Goal: Task Accomplishment & Management: Manage account settings

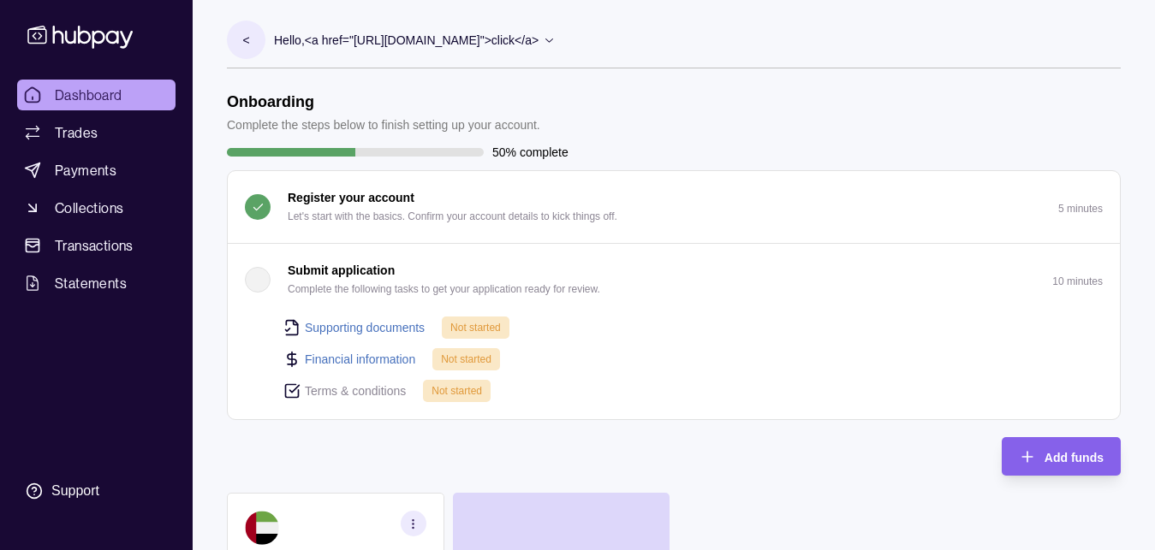
scroll to position [349, 0]
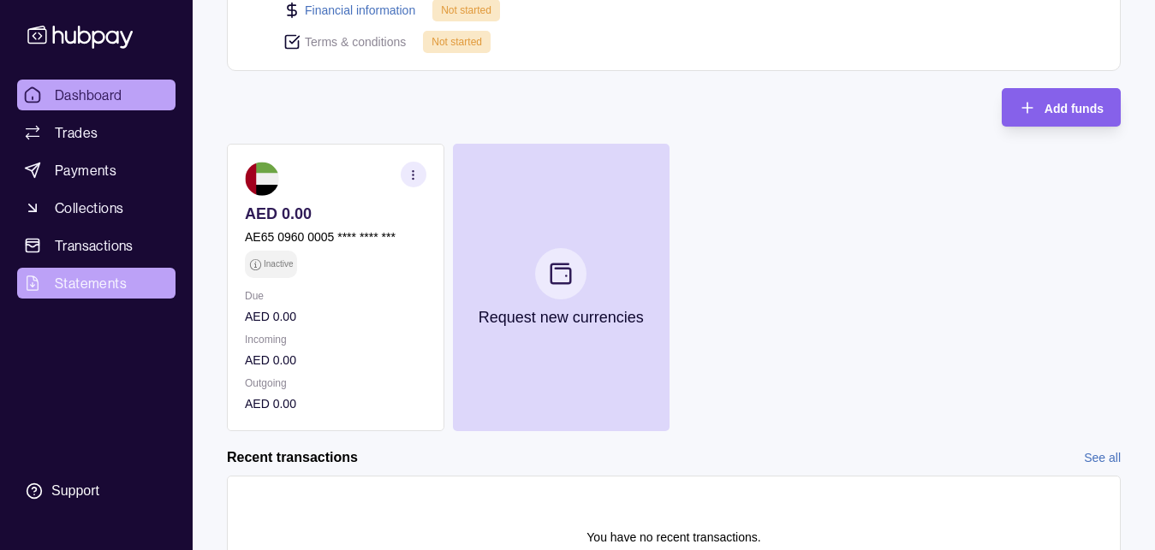
click at [84, 291] on span "Statements" at bounding box center [91, 283] width 72 height 21
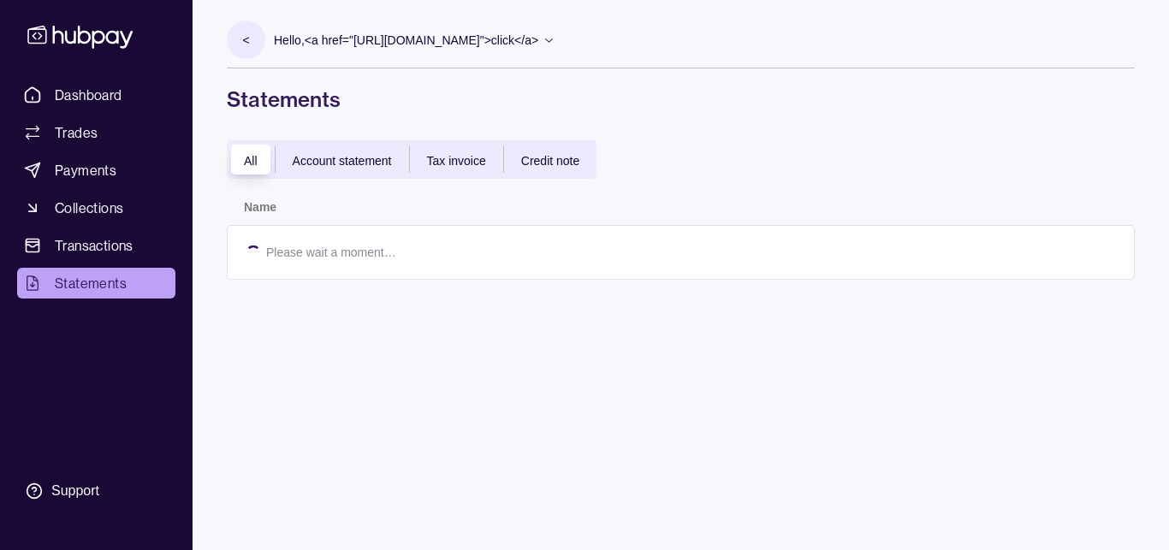
click at [95, 249] on span "Transactions" at bounding box center [94, 245] width 79 height 21
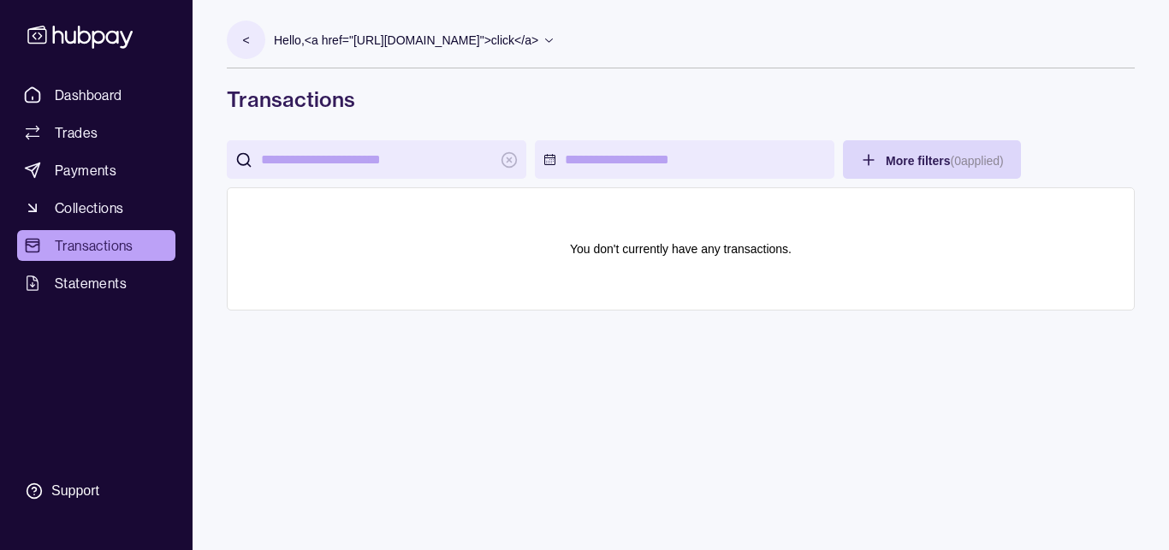
click at [241, 33] on section "<" at bounding box center [246, 40] width 39 height 39
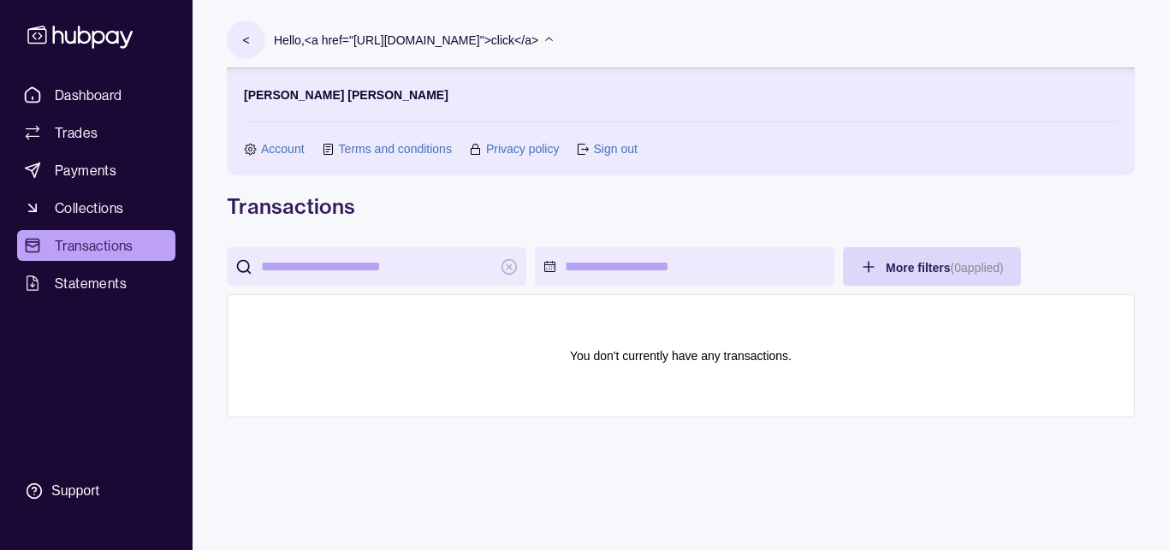
click at [330, 44] on p "Hello, <a href="[URL][DOMAIN_NAME]">click</a>" at bounding box center [406, 40] width 265 height 19
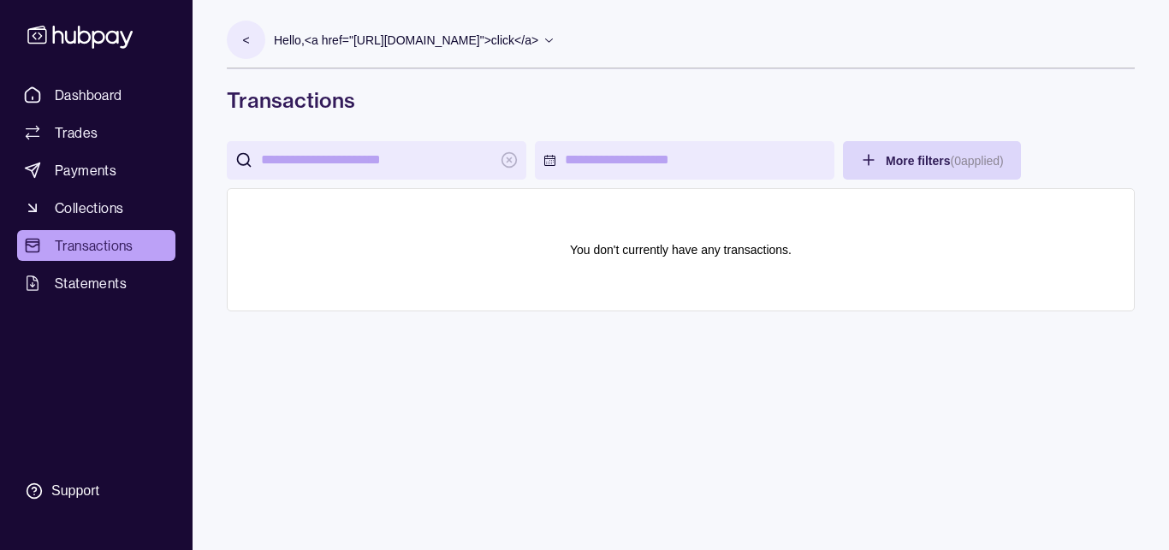
click at [543, 38] on icon at bounding box center [549, 39] width 13 height 13
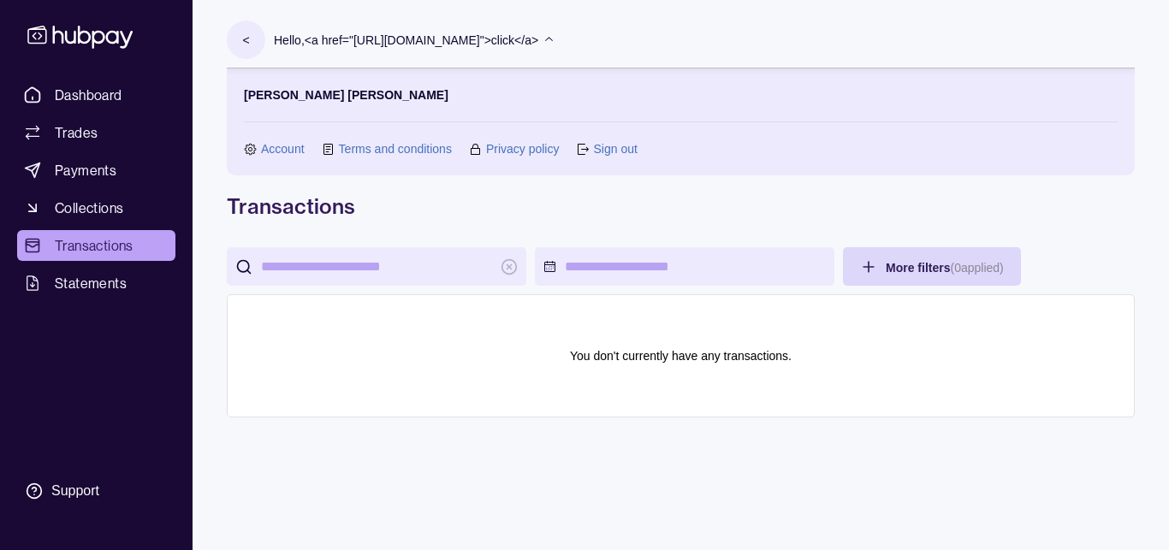
click at [268, 146] on link "Account" at bounding box center [283, 149] width 44 height 19
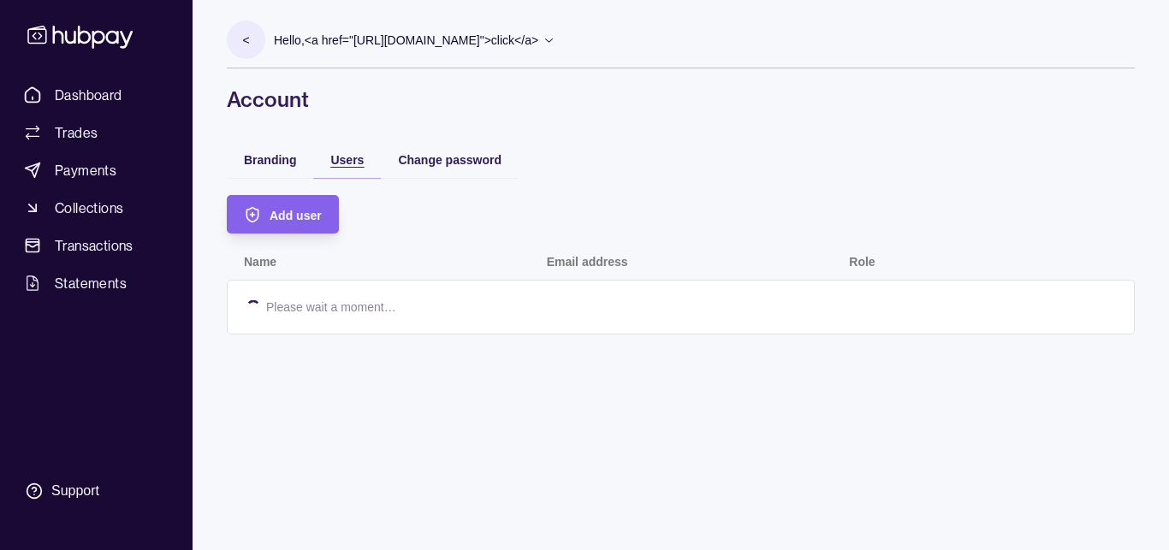
click at [351, 164] on span "Users" at bounding box center [346, 160] width 33 height 14
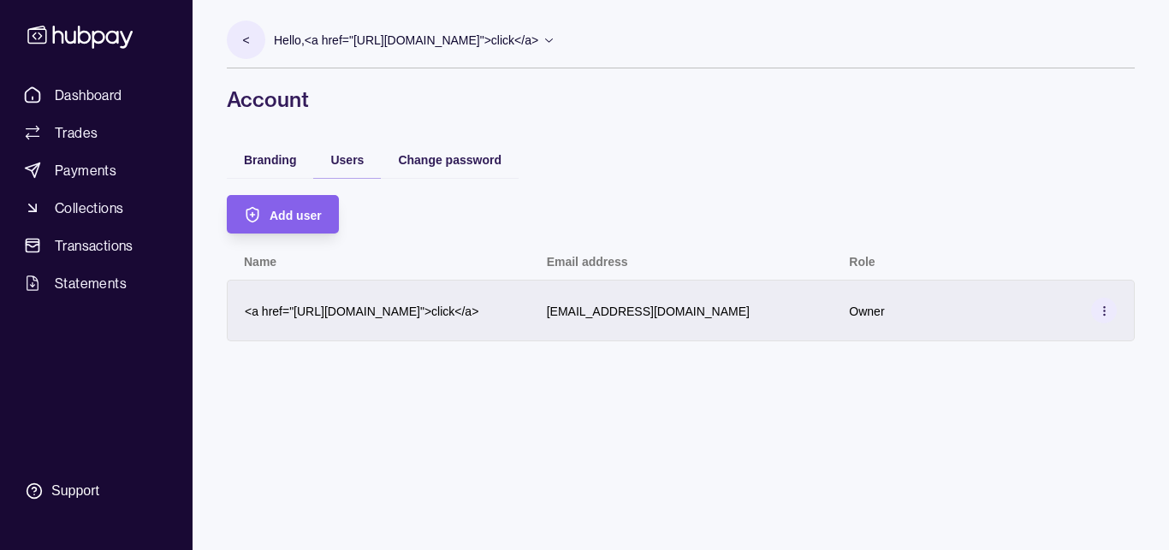
click at [1104, 306] on circle at bounding box center [1104, 306] width 1 height 1
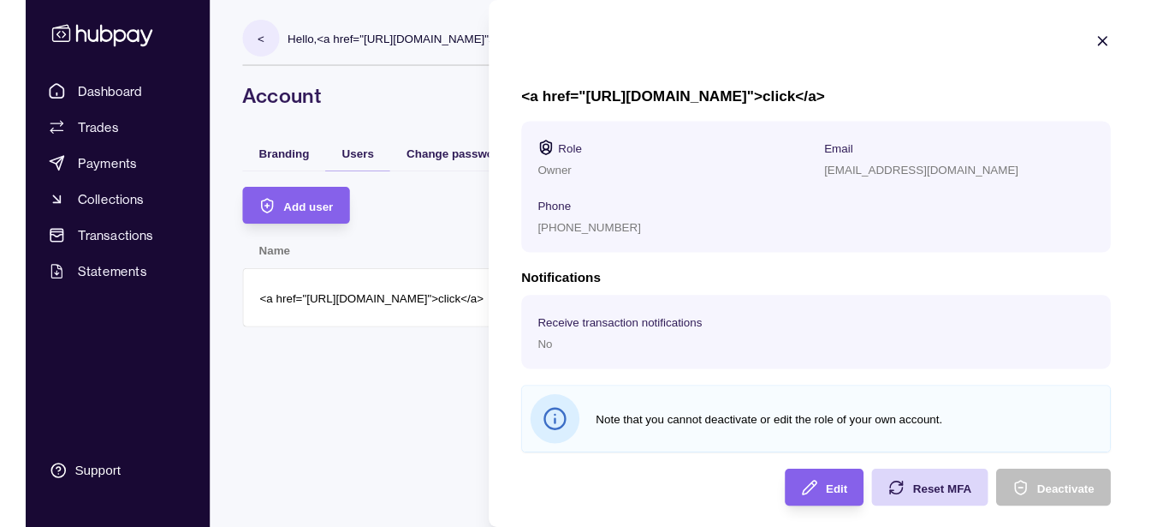
scroll to position [12, 0]
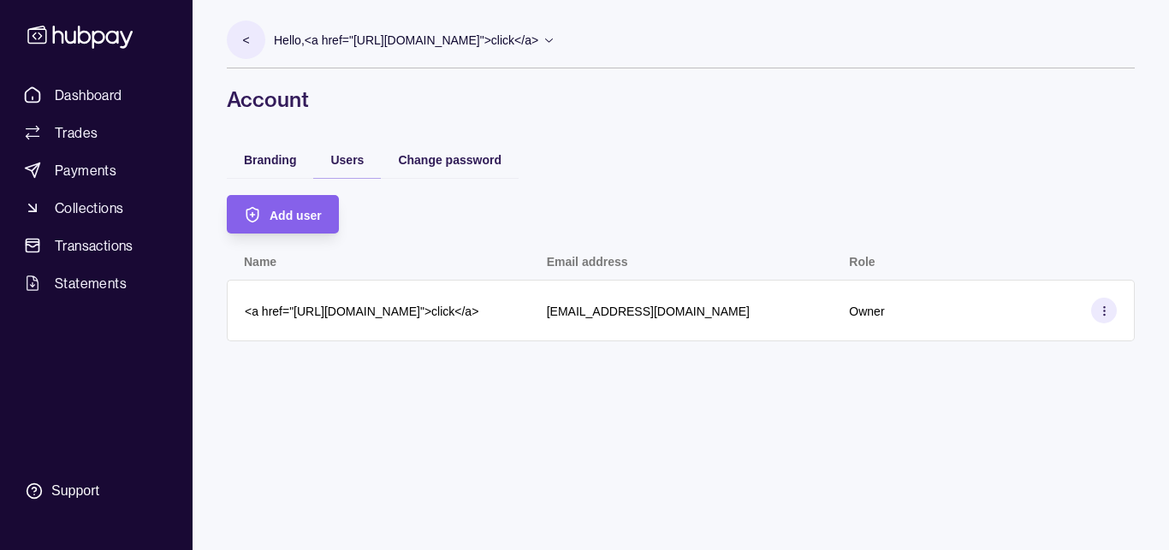
click at [389, 399] on html "Dashboard Trades Payments Collections Transactions Statements Support < Hello, …" at bounding box center [584, 275] width 1169 height 550
click at [532, 39] on section "< Hello, <a href="[URL][DOMAIN_NAME]">click</a> [PERSON_NAME] [PERSON_NAME] Acc…" at bounding box center [681, 45] width 908 height 48
click at [543, 43] on icon at bounding box center [549, 39] width 13 height 13
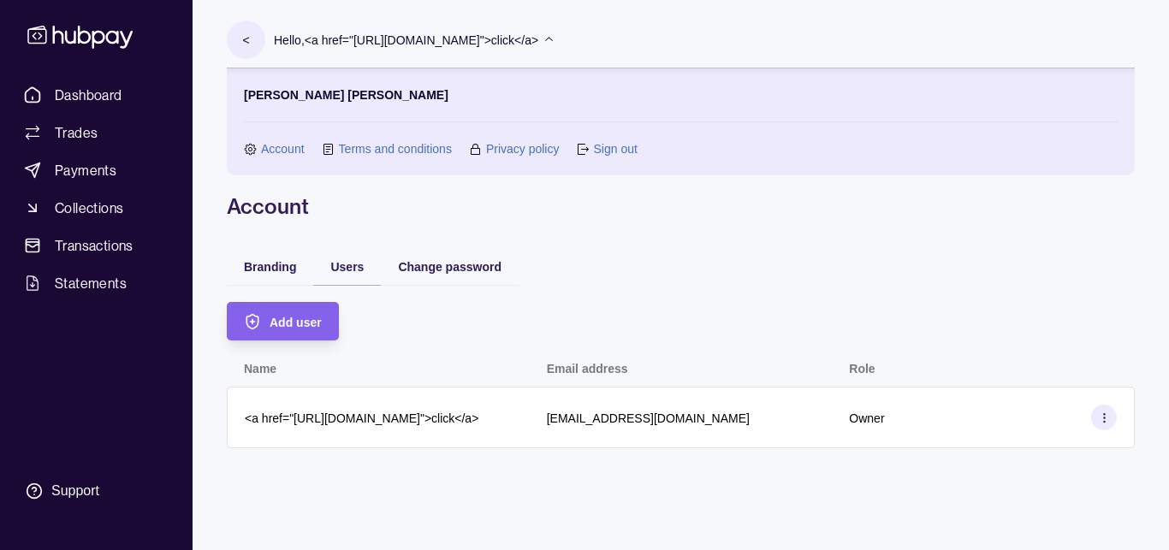
click at [543, 43] on icon at bounding box center [549, 39] width 13 height 13
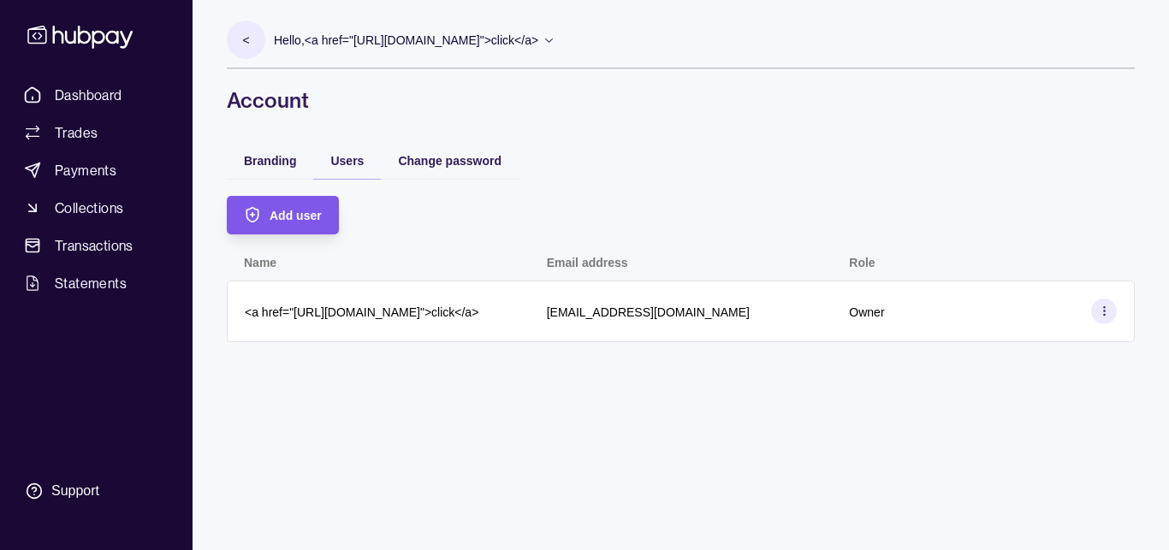
click at [287, 206] on div "Add user" at bounding box center [296, 215] width 52 height 21
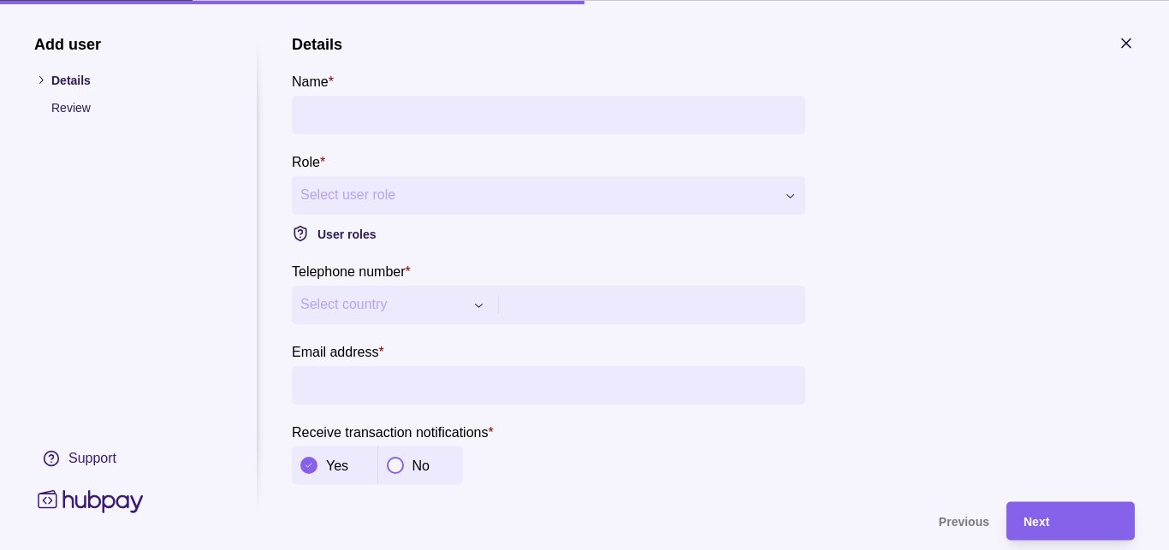
click at [396, 206] on button "Select user role" at bounding box center [549, 195] width 514 height 39
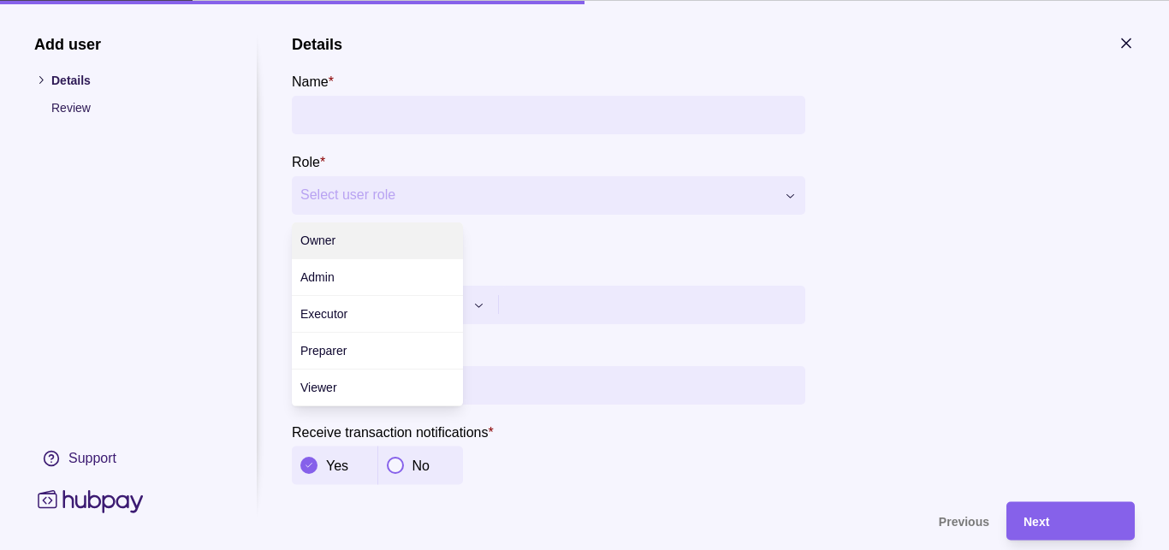
click at [794, 198] on icon "button" at bounding box center [790, 194] width 13 height 13
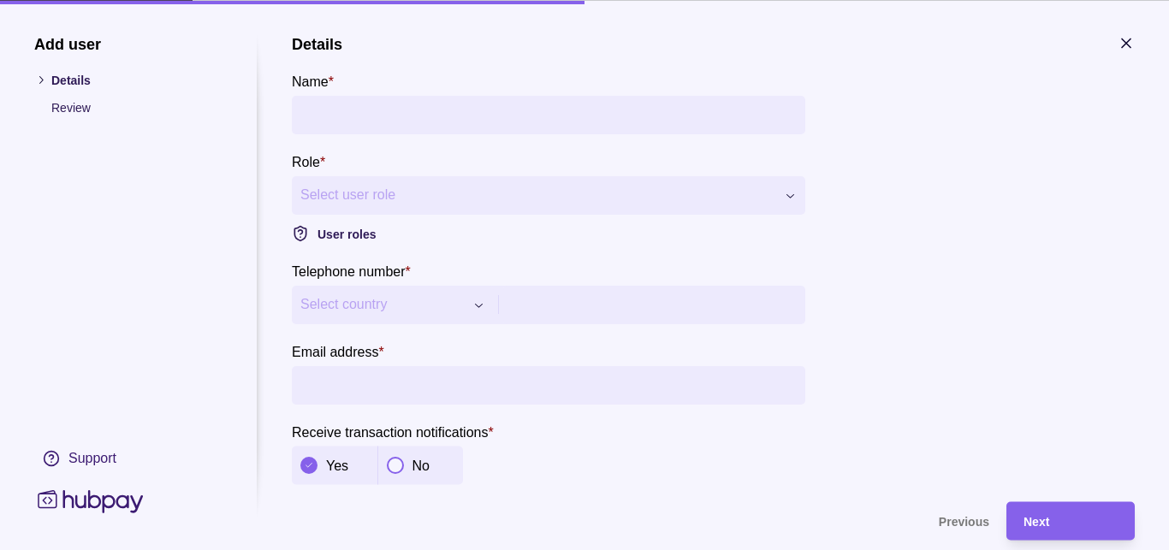
click at [874, 550] on div "**********" at bounding box center [584, 550] width 1169 height 0
click at [1133, 49] on icon "button" at bounding box center [1126, 42] width 17 height 17
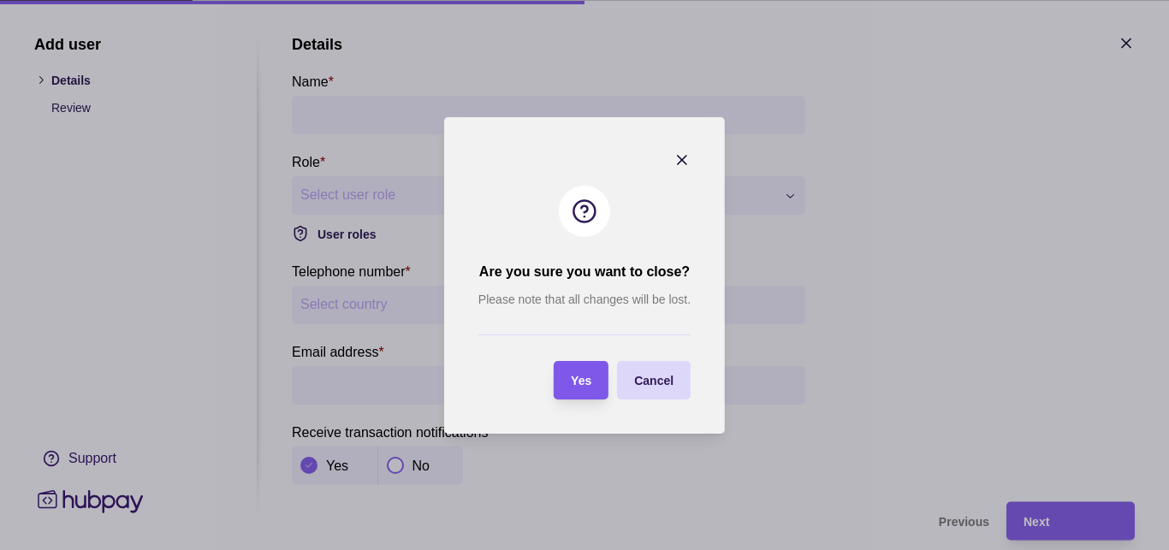
click at [572, 386] on span "Yes" at bounding box center [581, 381] width 21 height 14
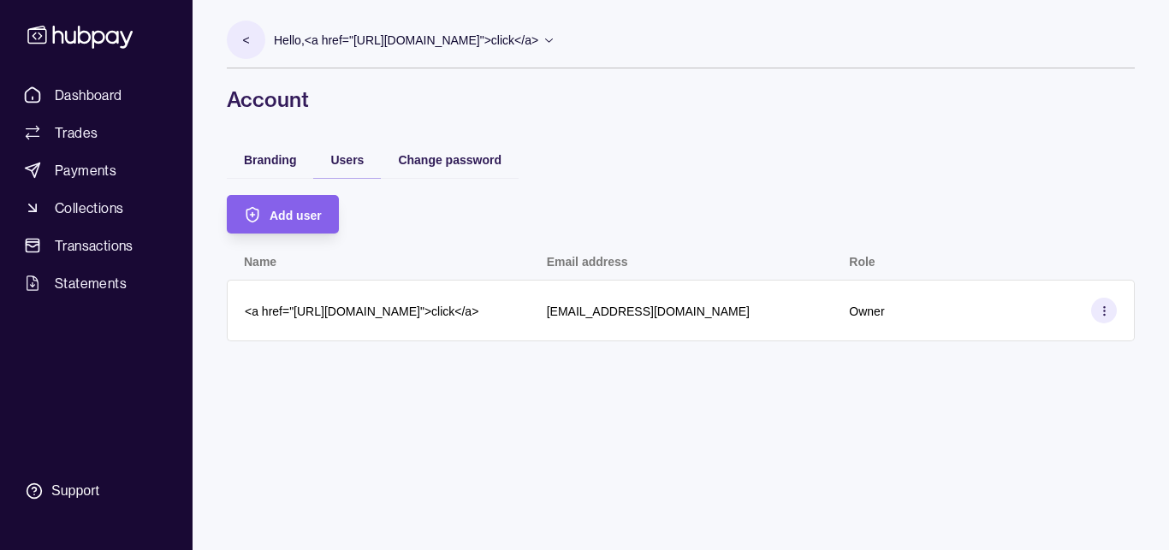
click at [352, 39] on p "Hello, <a href="[URL][DOMAIN_NAME]">click</a>" at bounding box center [406, 40] width 265 height 19
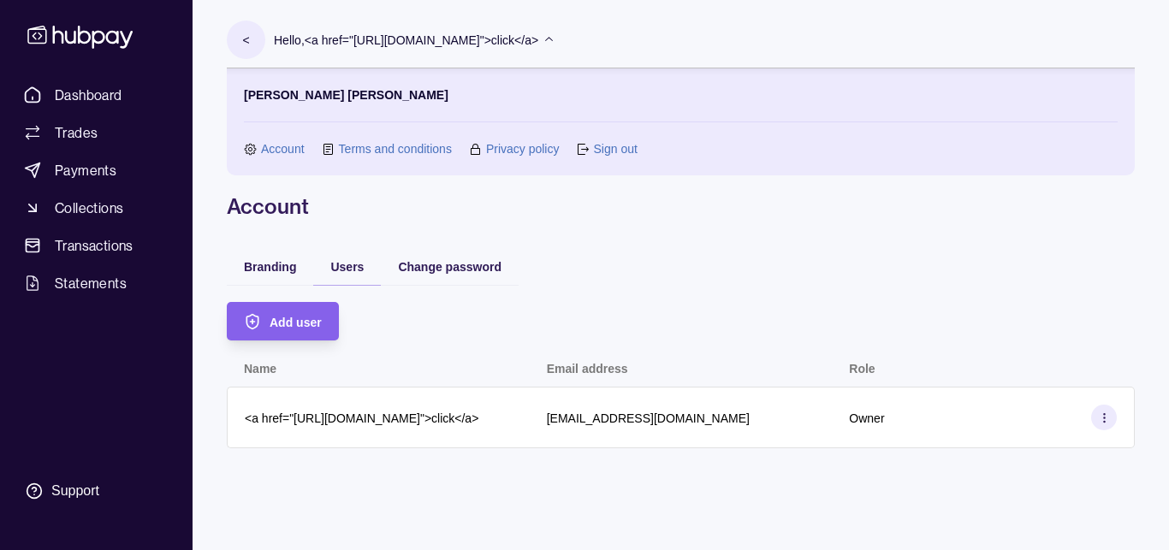
click at [591, 144] on section "Sign out" at bounding box center [606, 149] width 61 height 19
drag, startPoint x: 588, startPoint y: 154, endPoint x: 602, endPoint y: 150, distance: 14.4
click at [592, 154] on section "Sign out" at bounding box center [606, 149] width 61 height 19
click at [602, 150] on link "Sign out" at bounding box center [615, 149] width 44 height 19
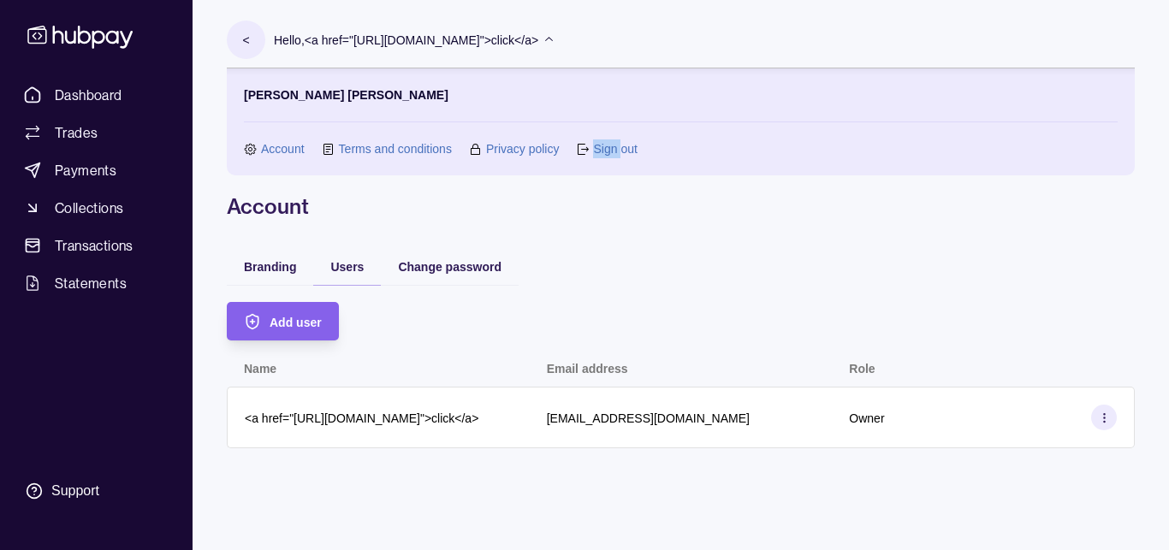
click at [602, 150] on link "Sign out" at bounding box center [615, 149] width 44 height 19
